Goal: Find specific page/section: Find specific page/section

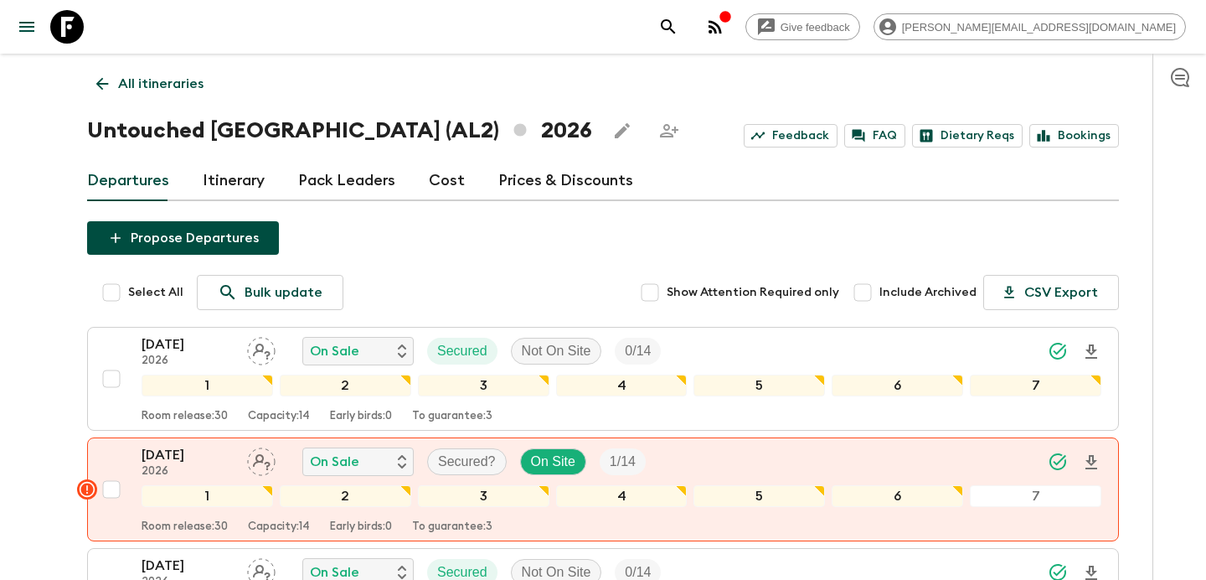
click at [161, 80] on p "All itineraries" at bounding box center [160, 84] width 85 height 20
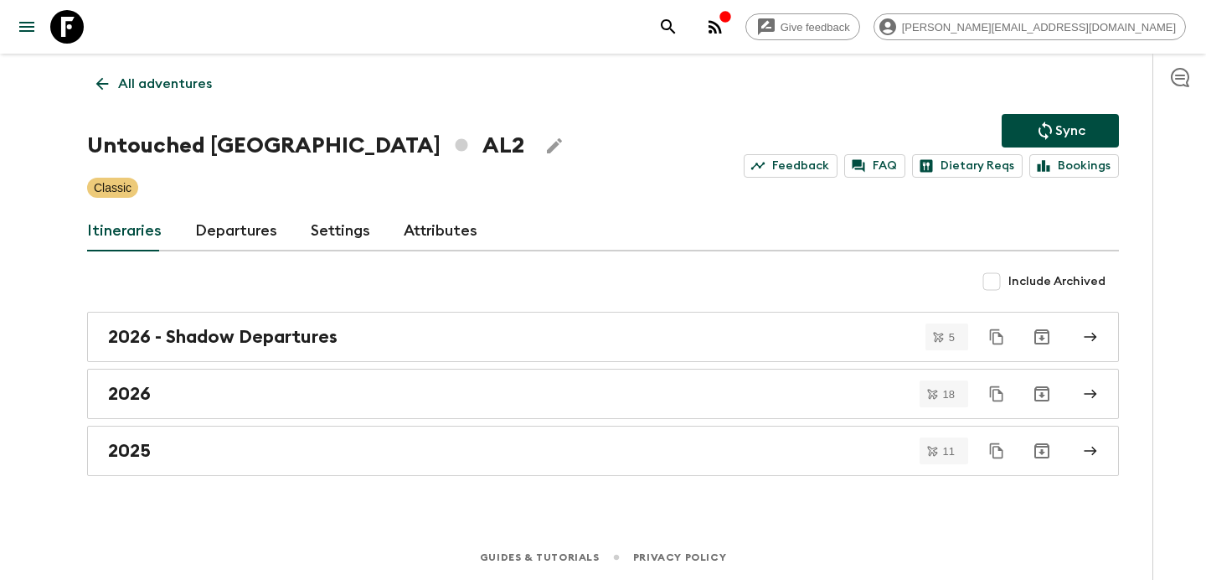
click at [161, 80] on p "All adventures" at bounding box center [165, 84] width 94 height 20
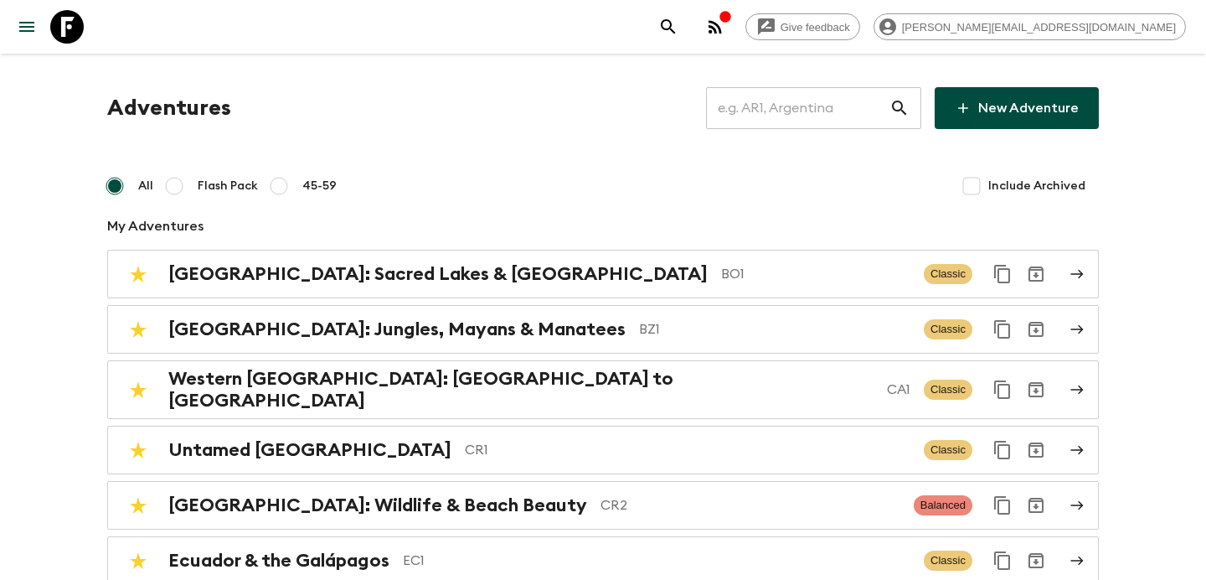
click at [782, 115] on input "text" at bounding box center [797, 108] width 183 height 47
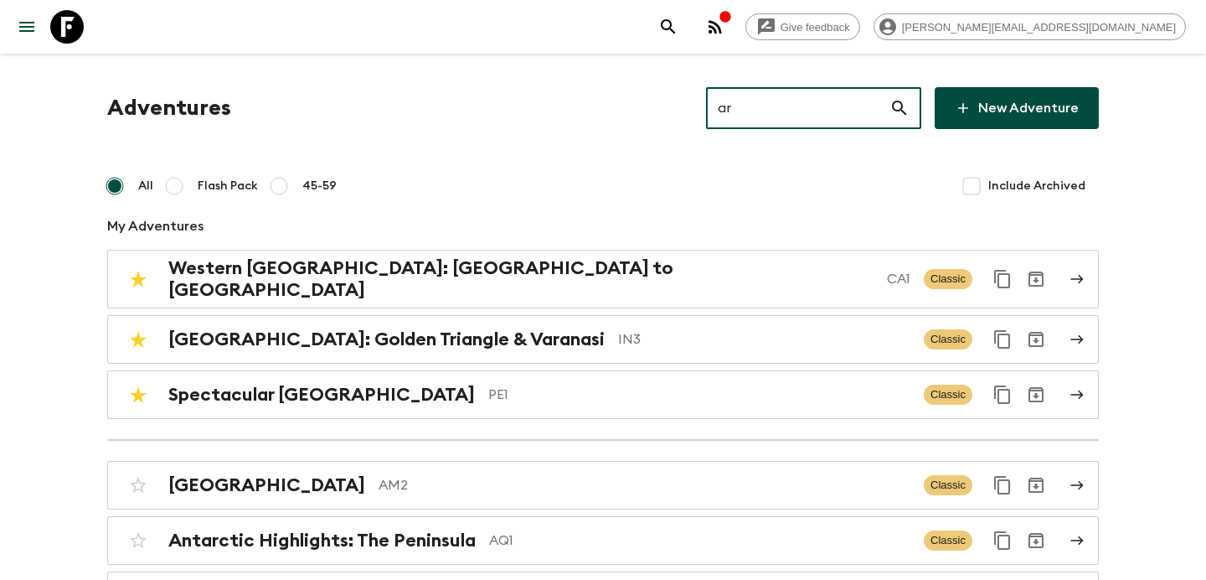
type input "ar1"
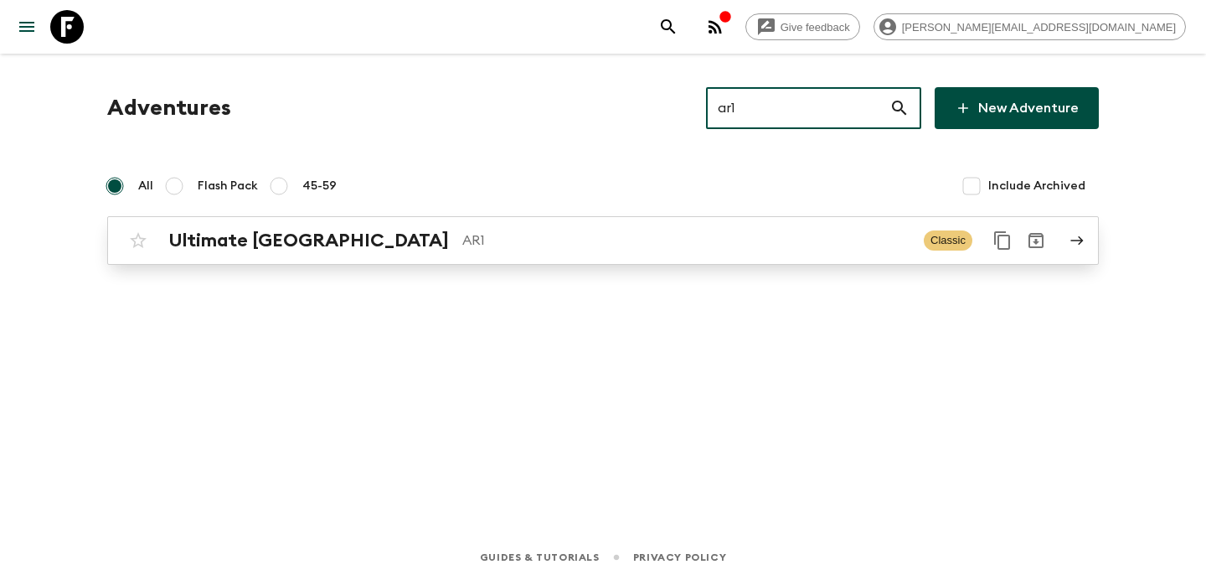
click at [797, 250] on div "Ultimate Argentina AR1" at bounding box center [539, 241] width 742 height 22
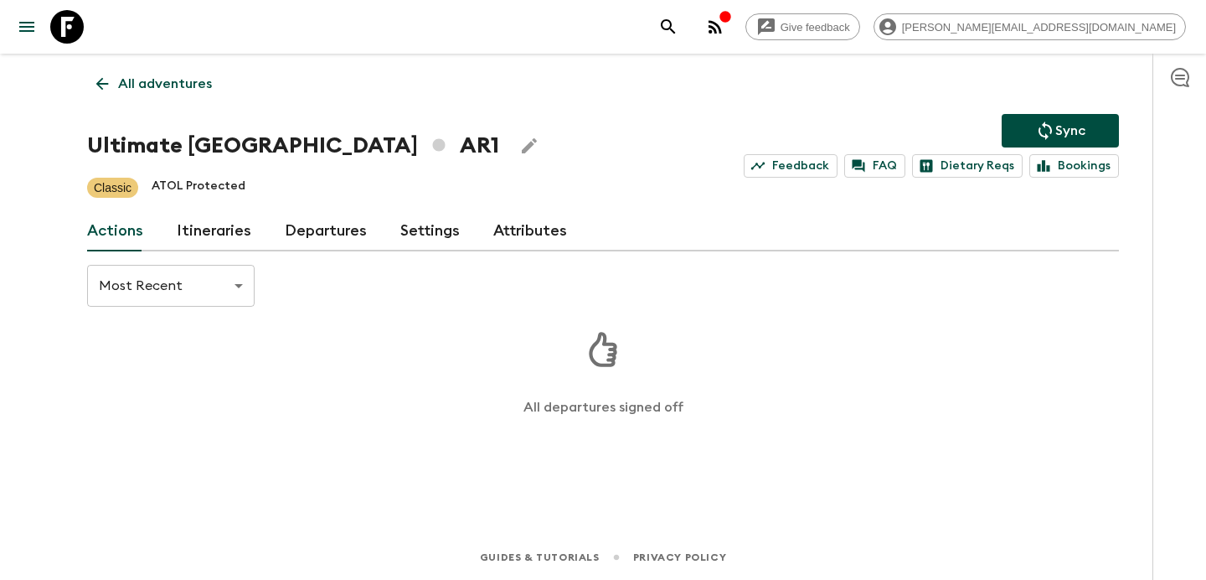
click at [232, 228] on link "Itineraries" at bounding box center [214, 231] width 75 height 40
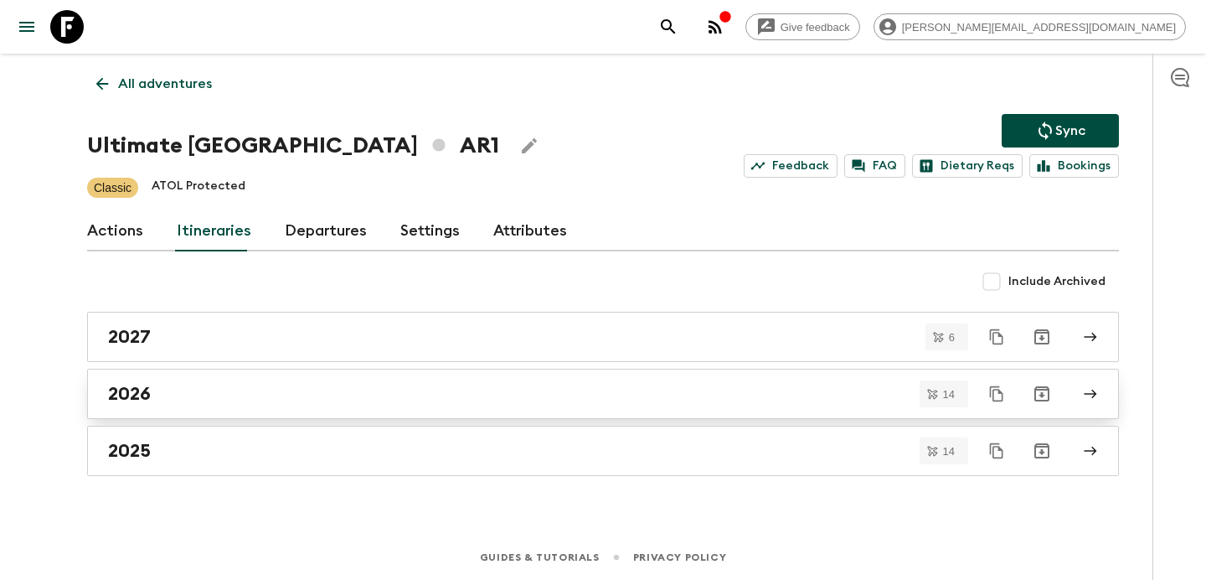
click at [302, 396] on div "2026" at bounding box center [587, 394] width 958 height 22
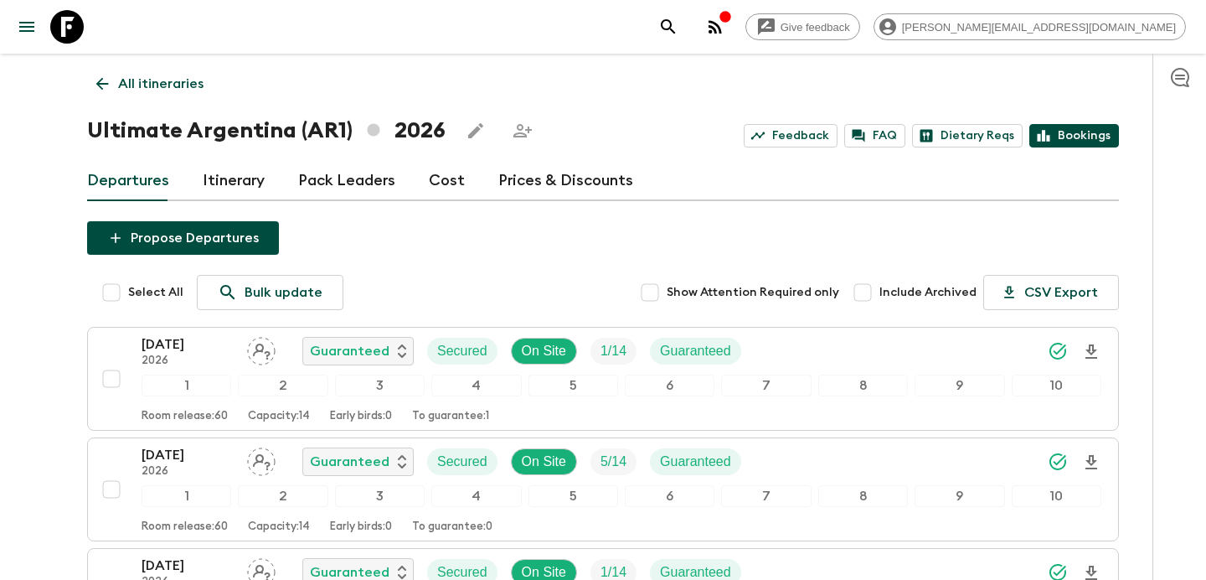
click at [1065, 139] on link "Bookings" at bounding box center [1074, 135] width 90 height 23
click at [154, 76] on p "All itineraries" at bounding box center [160, 84] width 85 height 20
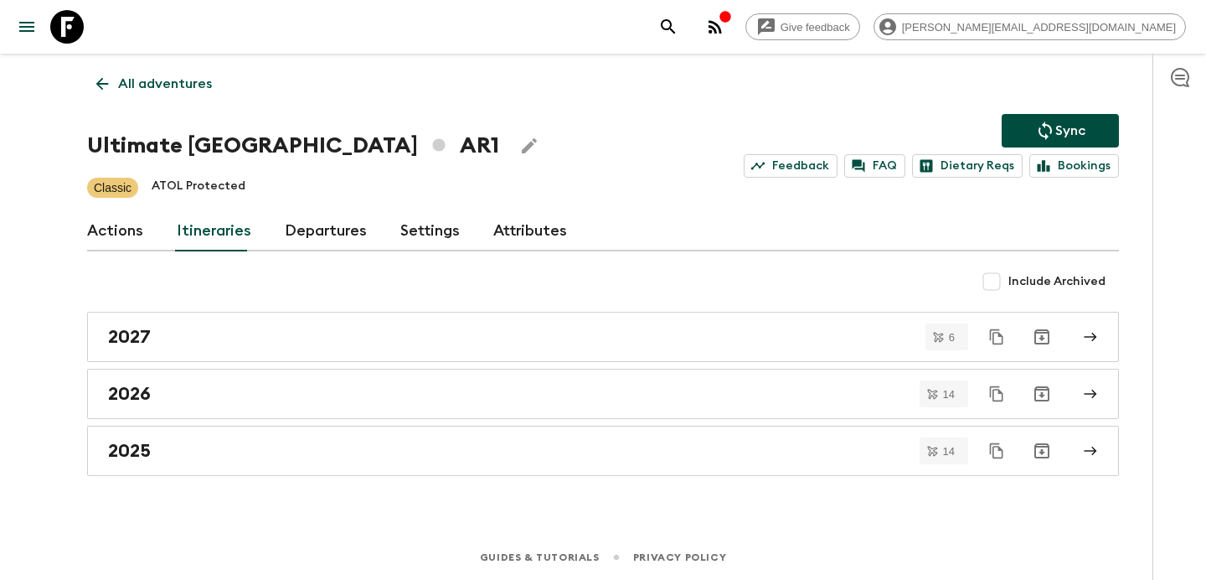
click at [154, 76] on p "All adventures" at bounding box center [165, 84] width 94 height 20
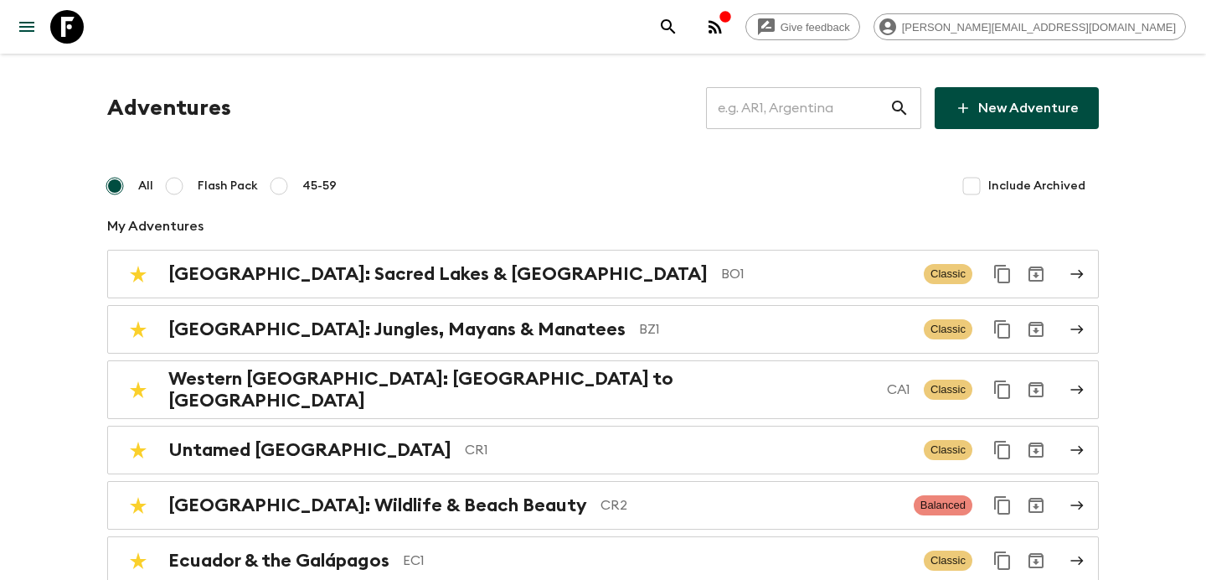
click at [792, 111] on input "text" at bounding box center [797, 108] width 183 height 47
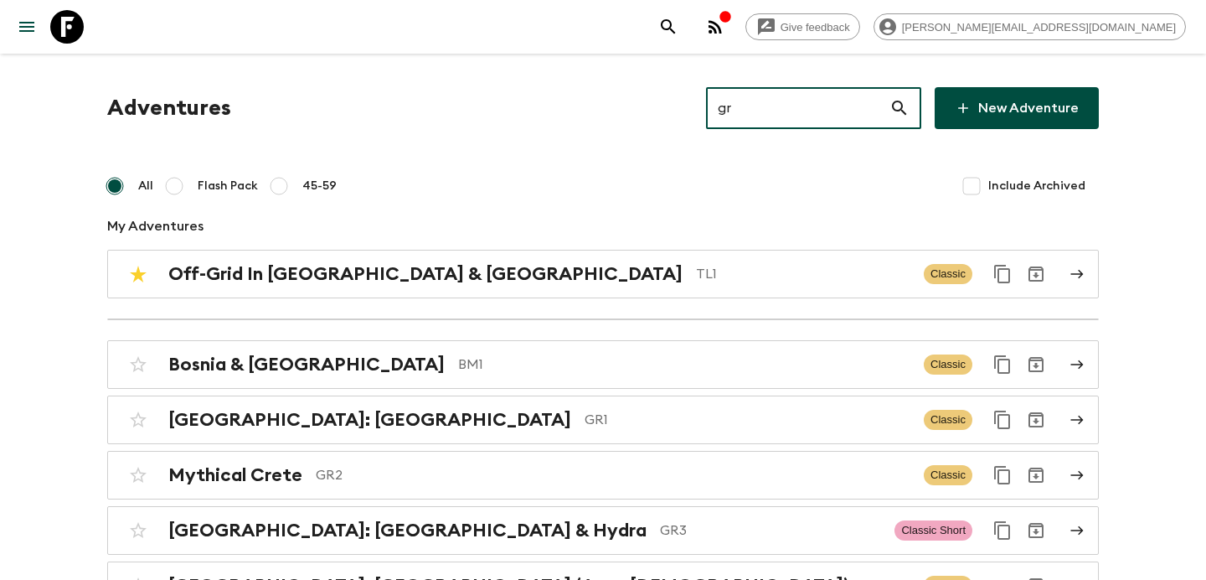
type input "gr1"
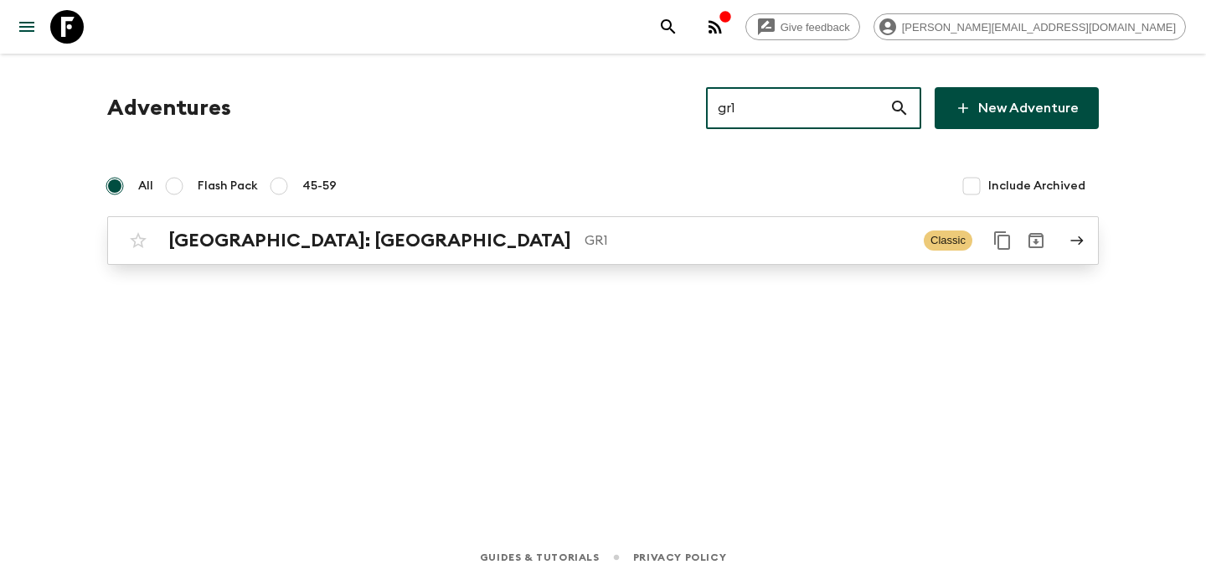
click at [744, 244] on p "GR1" at bounding box center [748, 240] width 326 height 20
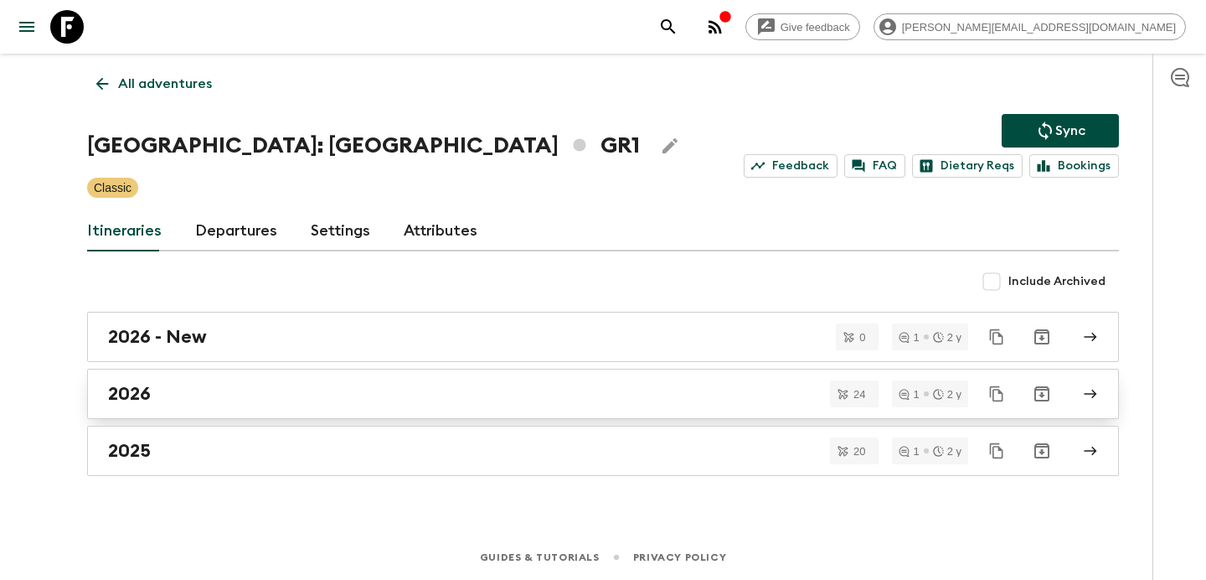
click at [690, 405] on link "2026" at bounding box center [603, 394] width 1032 height 50
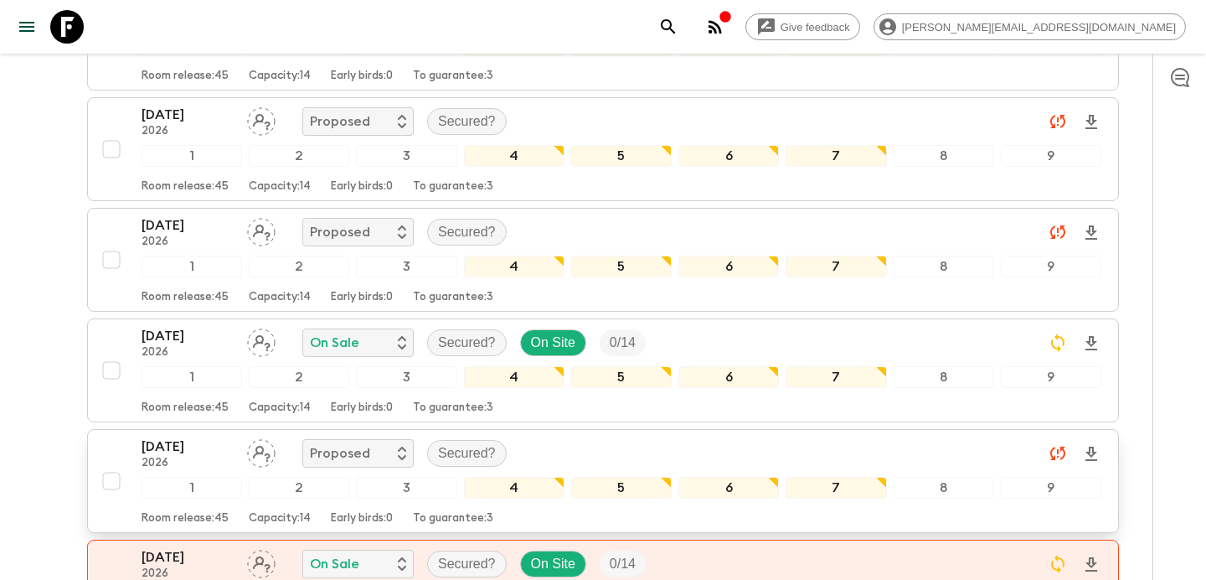
scroll to position [1587, 0]
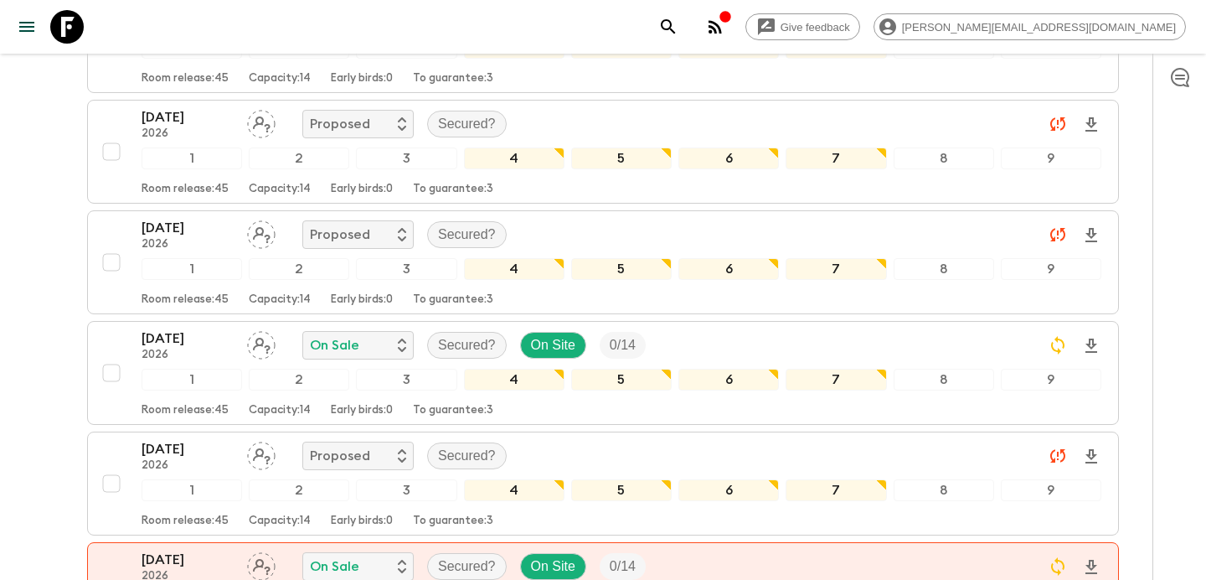
click at [722, 31] on icon "button" at bounding box center [715, 26] width 13 height 13
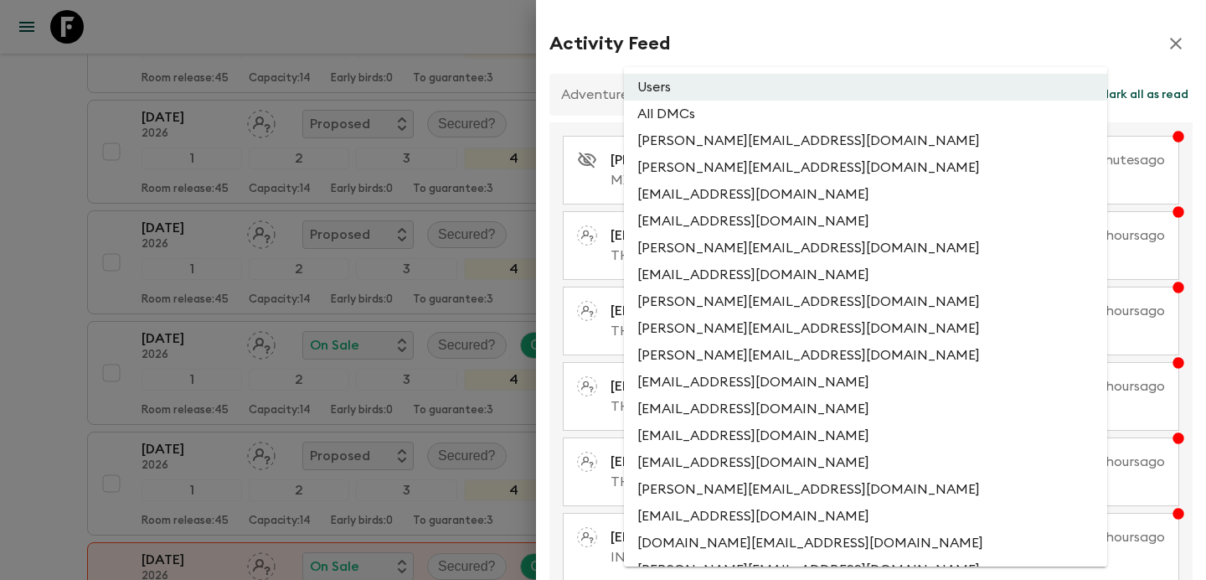
click at [765, 121] on li "All DMCs" at bounding box center [865, 114] width 483 height 27
type input "EXTERNAL_ONLY"
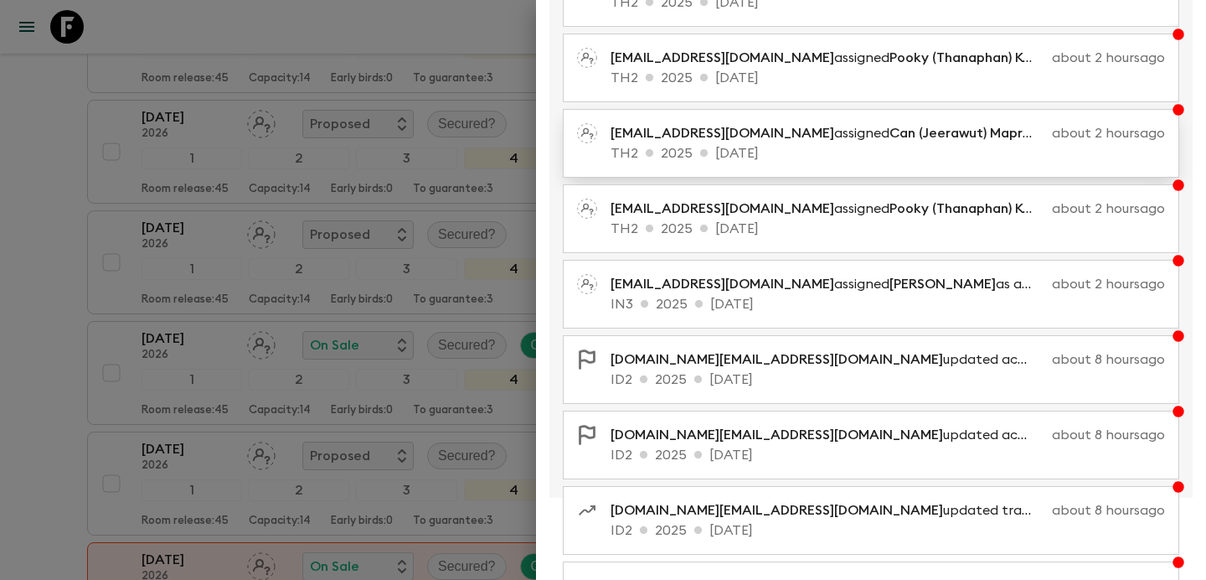
scroll to position [343, 0]
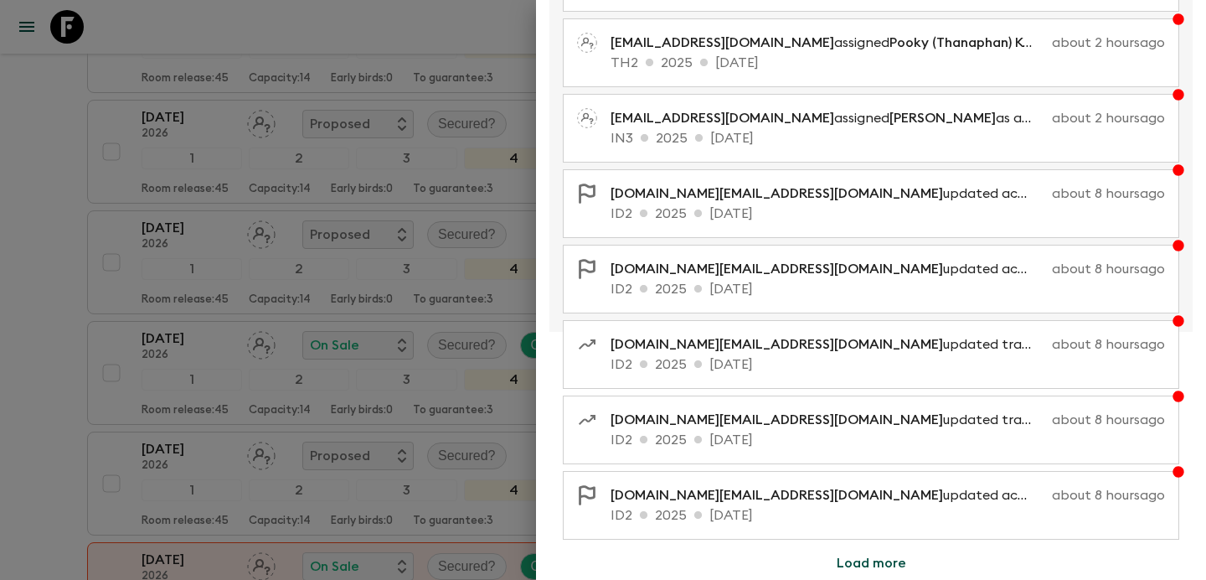
click at [337, 190] on div at bounding box center [603, 290] width 1206 height 580
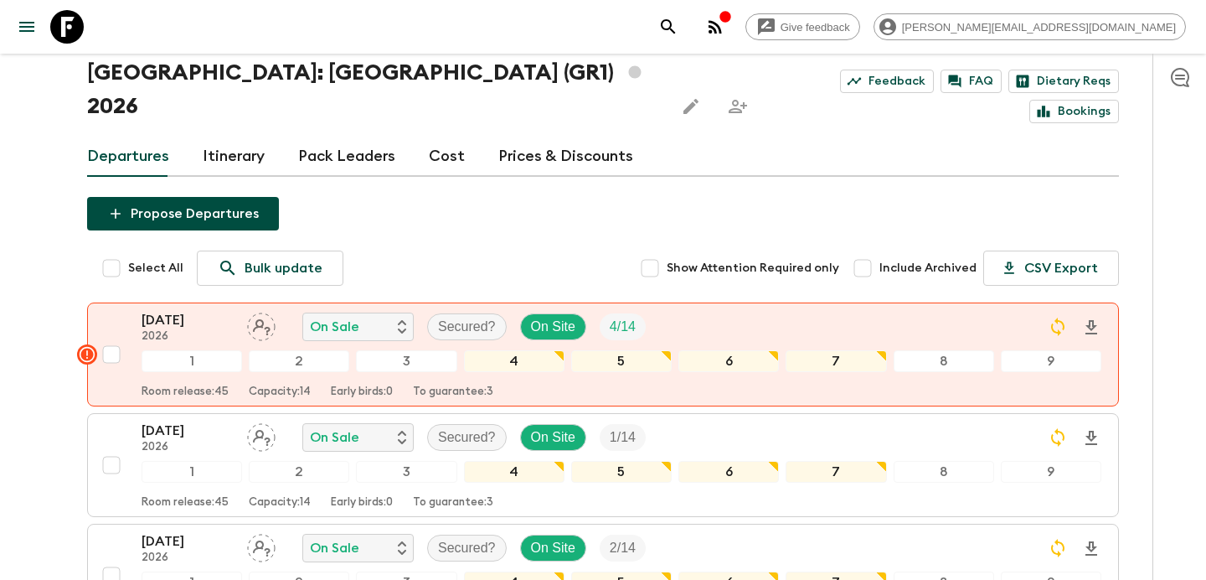
scroll to position [0, 0]
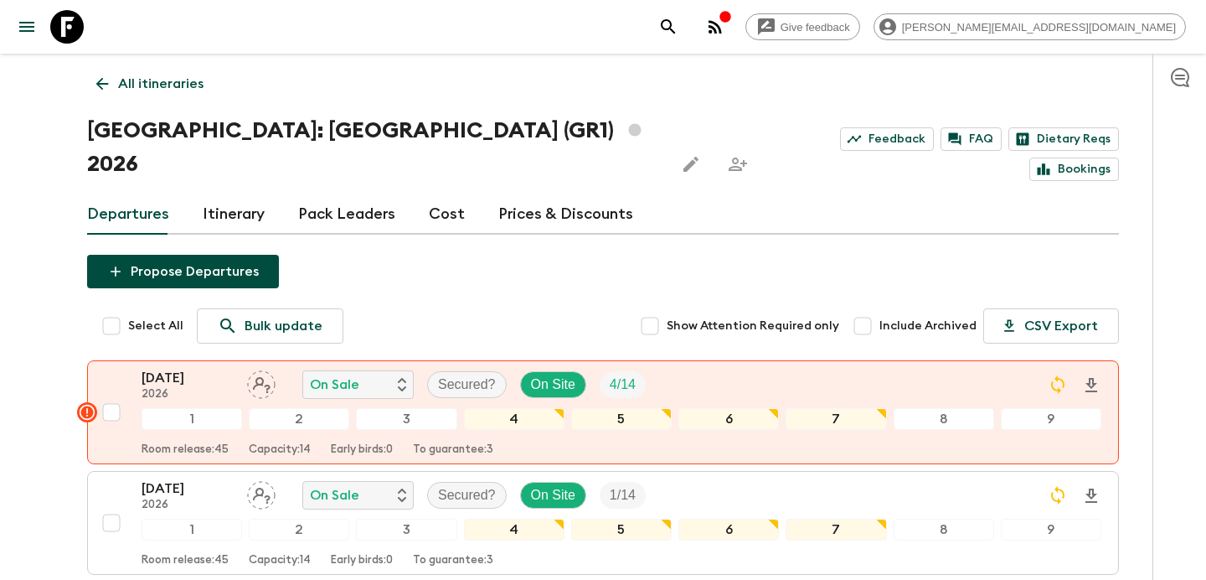
click at [165, 80] on p "All itineraries" at bounding box center [160, 84] width 85 height 20
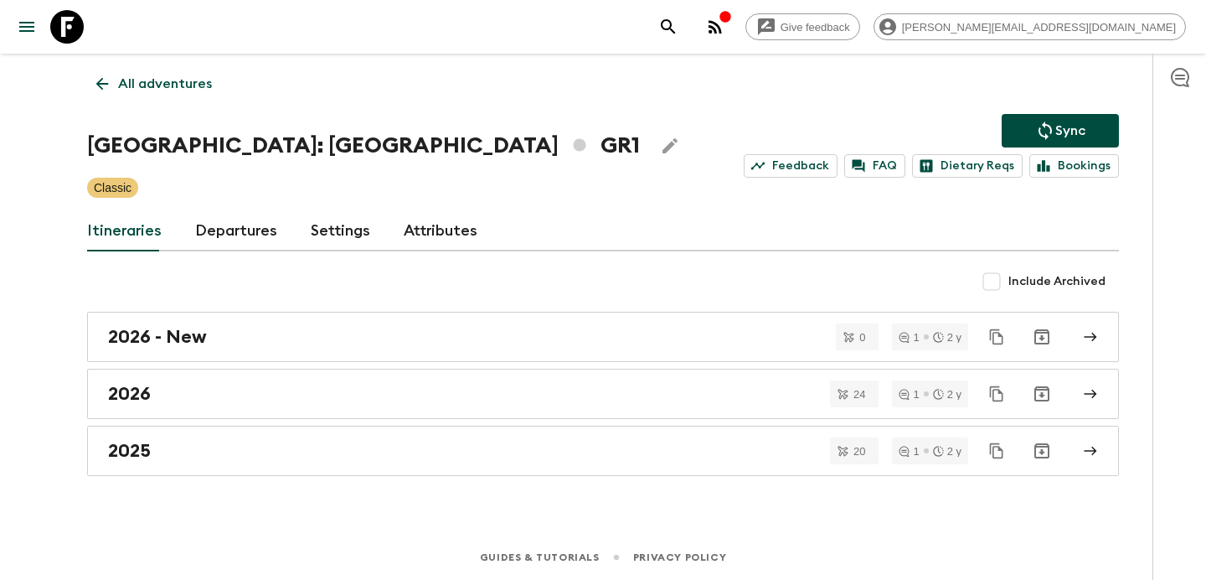
click at [165, 80] on p "All adventures" at bounding box center [165, 84] width 94 height 20
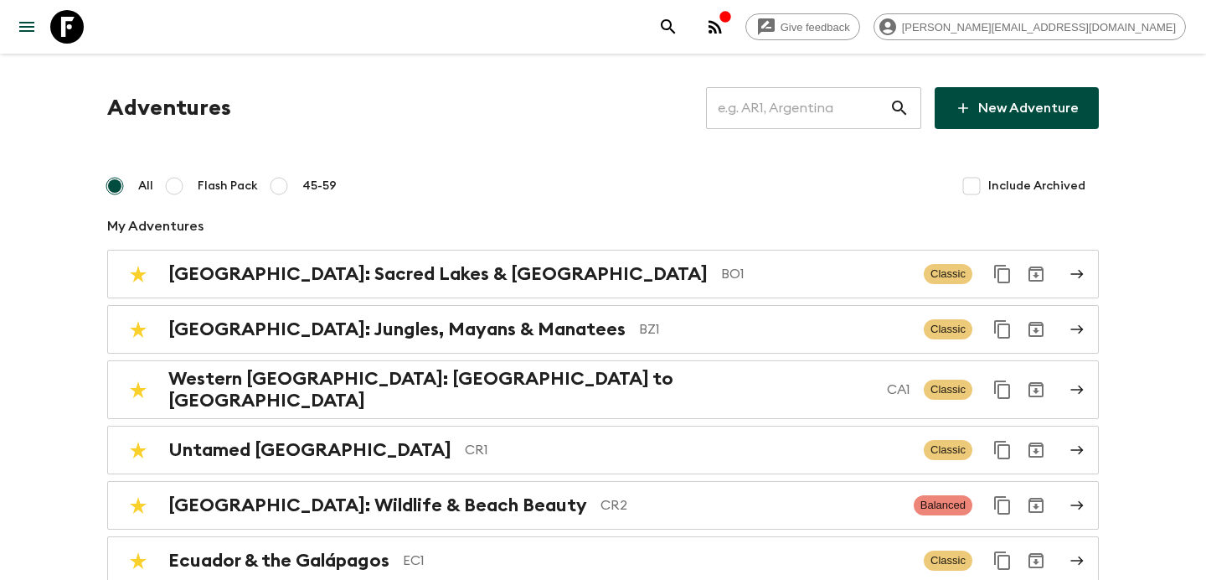
click at [770, 101] on input "text" at bounding box center [797, 108] width 183 height 47
